Goal: Task Accomplishment & Management: Use online tool/utility

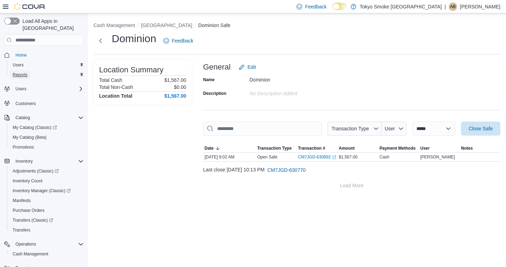
click at [19, 72] on span "Reports" at bounding box center [20, 75] width 15 height 6
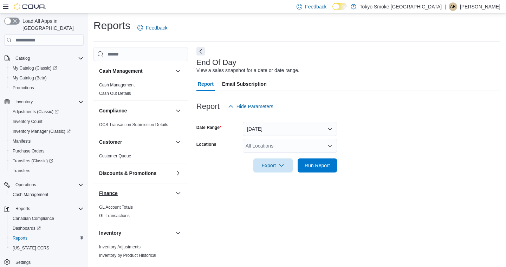
scroll to position [60, 0]
click at [327, 129] on button "[DATE]" at bounding box center [290, 129] width 94 height 14
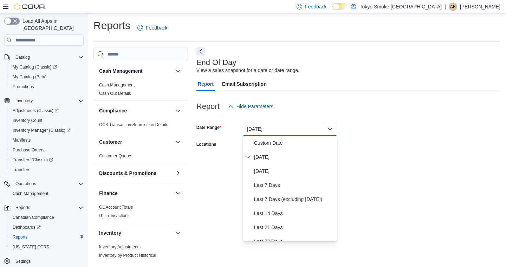
click at [344, 126] on form "Date Range [DATE] Locations All Locations Export Run Report" at bounding box center [349, 143] width 304 height 59
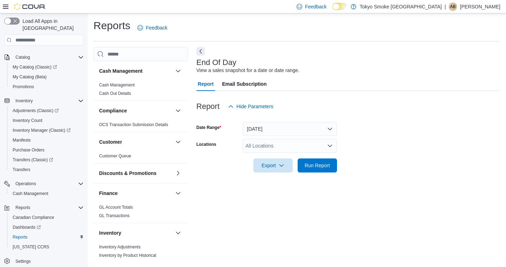
click at [331, 146] on icon "Open list of options" at bounding box center [330, 146] width 4 height 2
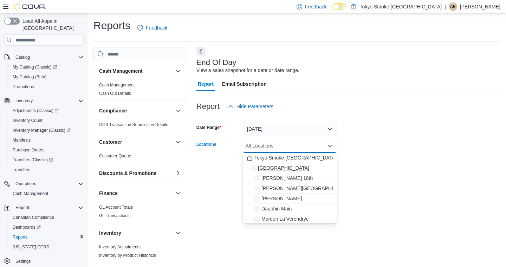
click at [273, 170] on span "[GEOGRAPHIC_DATA]" at bounding box center [283, 168] width 51 height 7
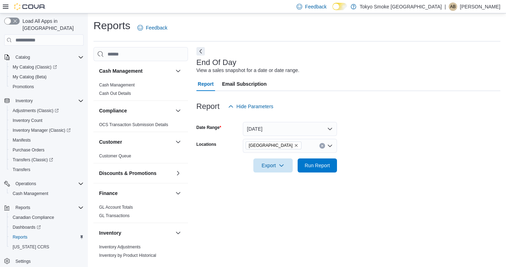
click at [368, 132] on form "Date Range [DATE] Locations [GEOGRAPHIC_DATA] Export Run Report" at bounding box center [349, 143] width 304 height 59
click at [320, 164] on span "Run Report" at bounding box center [317, 165] width 25 height 7
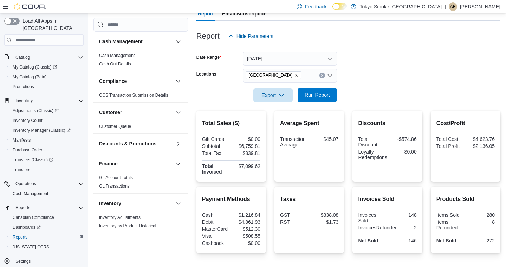
scroll to position [85, 0]
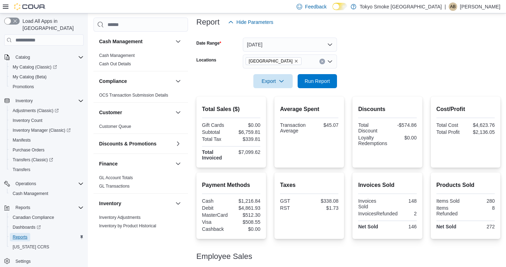
click at [22, 234] on span "Reports" at bounding box center [20, 237] width 15 height 6
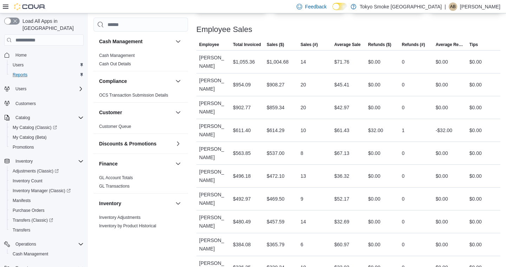
scroll to position [309, 0]
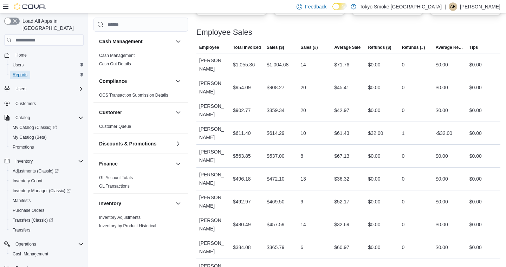
click at [15, 72] on span "Reports" at bounding box center [20, 75] width 15 height 6
click at [20, 72] on span "Reports" at bounding box center [20, 75] width 15 height 6
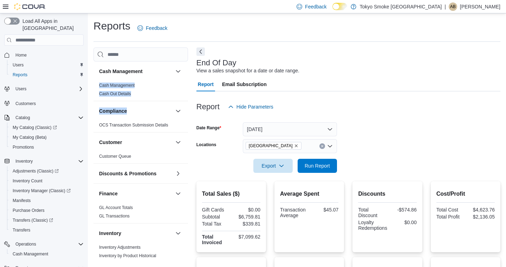
drag, startPoint x: 185, startPoint y: 78, endPoint x: 183, endPoint y: 102, distance: 23.6
click at [183, 102] on div "Cash Management Cash Management Cash Out Details Compliance OCS Transaction Sub…" at bounding box center [141, 162] width 95 height 200
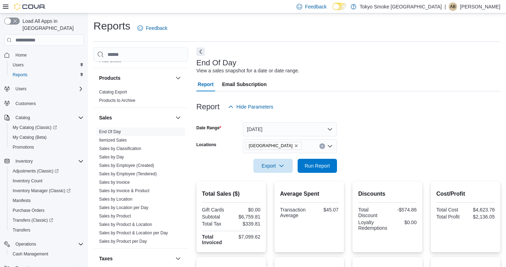
scroll to position [394, 0]
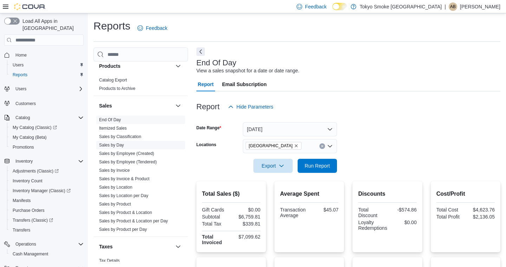
click at [116, 146] on link "Sales by Day" at bounding box center [111, 145] width 25 height 5
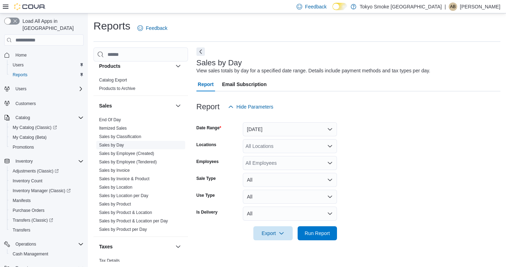
scroll to position [0, 0]
click at [330, 127] on button "[DATE]" at bounding box center [290, 129] width 94 height 14
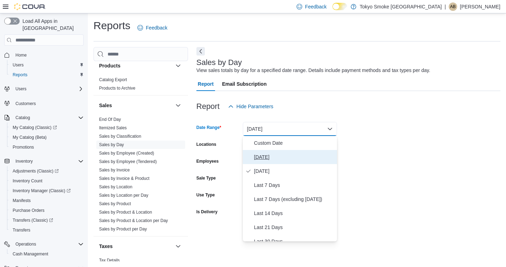
click at [267, 158] on span "[DATE]" at bounding box center [294, 157] width 80 height 8
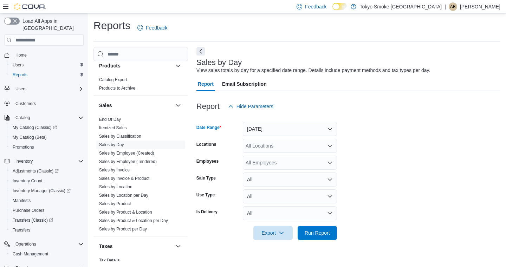
click at [332, 147] on icon "Open list of options" at bounding box center [330, 146] width 6 height 6
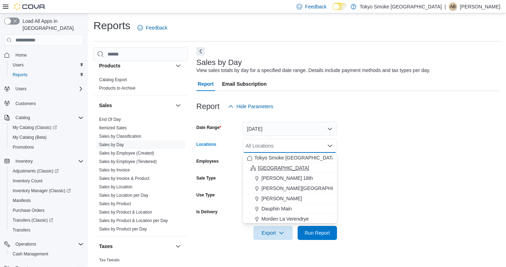
click at [272, 169] on span "[GEOGRAPHIC_DATA]" at bounding box center [283, 168] width 51 height 7
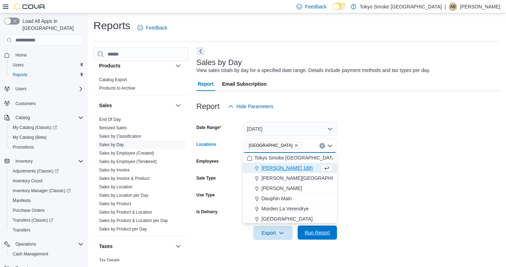
click at [316, 236] on span "Run Report" at bounding box center [317, 232] width 25 height 7
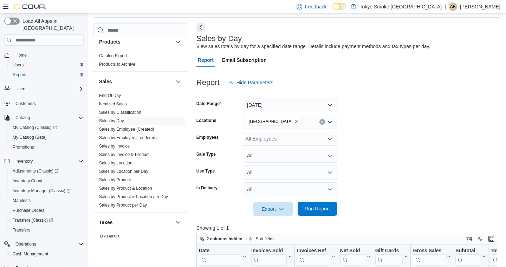
scroll to position [13, 0]
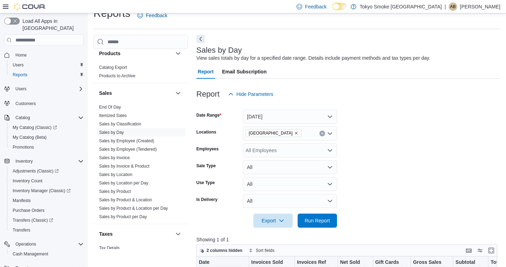
click at [331, 132] on icon "Open list of options" at bounding box center [330, 134] width 6 height 6
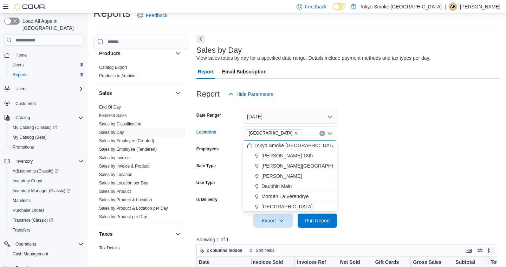
click at [368, 131] on form "Date Range [DATE] Locations [GEOGRAPHIC_DATA] Combo box. Selected. [GEOGRAPHIC_…" at bounding box center [349, 164] width 304 height 127
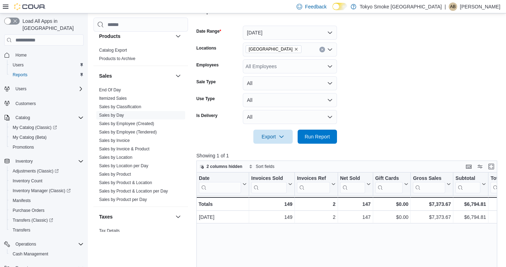
scroll to position [97, 0]
click at [124, 158] on link "Sales by Location" at bounding box center [115, 157] width 33 height 5
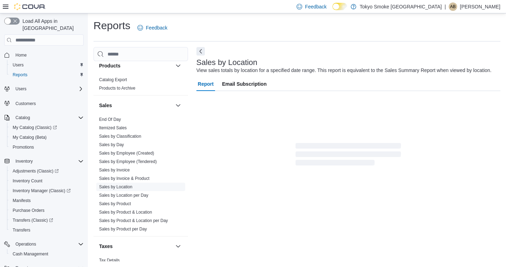
scroll to position [12, 0]
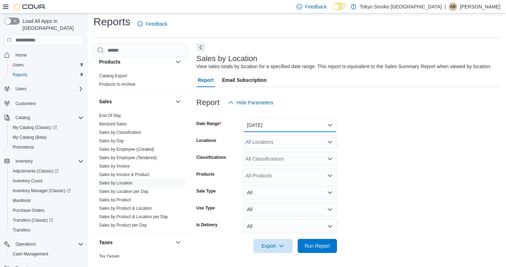
click at [329, 122] on button "[DATE]" at bounding box center [290, 125] width 94 height 14
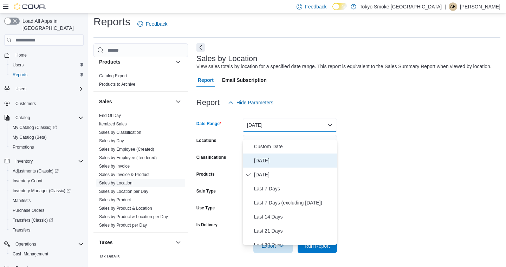
click at [266, 156] on span "[DATE]" at bounding box center [294, 160] width 80 height 8
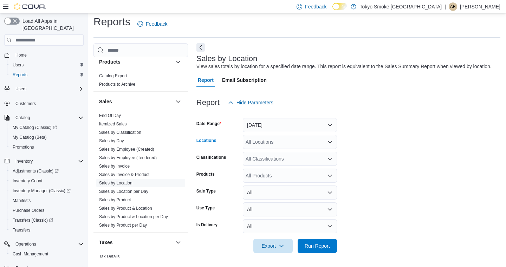
click at [332, 146] on div "All Locations" at bounding box center [290, 142] width 94 height 14
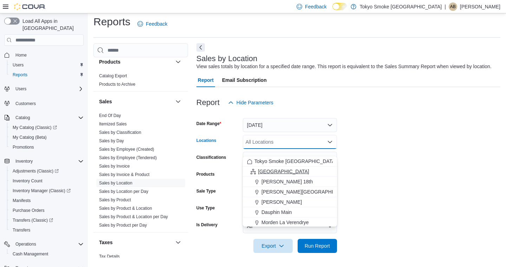
click at [282, 168] on div "[GEOGRAPHIC_DATA]" at bounding box center [290, 171] width 86 height 7
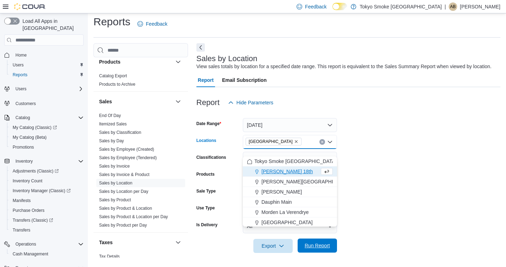
click at [314, 245] on span "Run Report" at bounding box center [317, 245] width 25 height 7
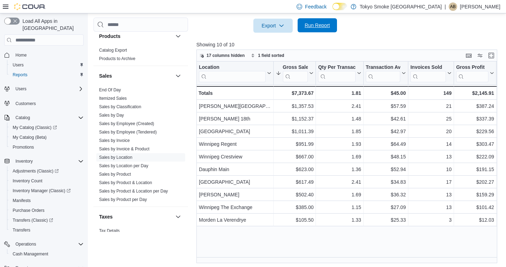
scroll to position [234, 0]
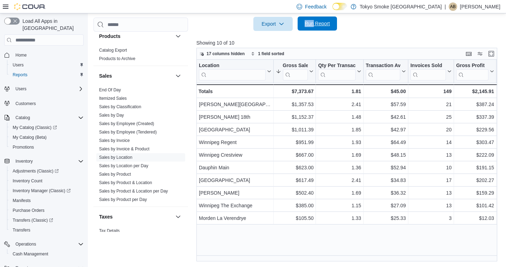
click at [309, 24] on span "Run Report" at bounding box center [317, 23] width 25 height 7
